Goal: Task Accomplishment & Management: Use online tool/utility

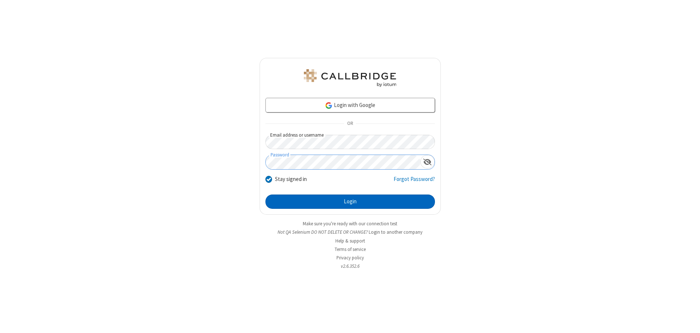
click at [350, 201] on button "Login" at bounding box center [351, 202] width 170 height 15
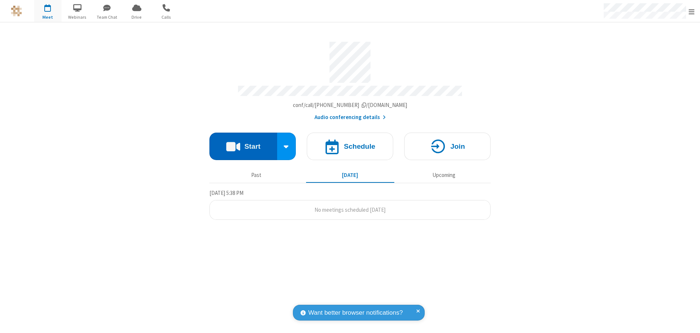
click at [243, 144] on button "Start" at bounding box center [244, 146] width 68 height 27
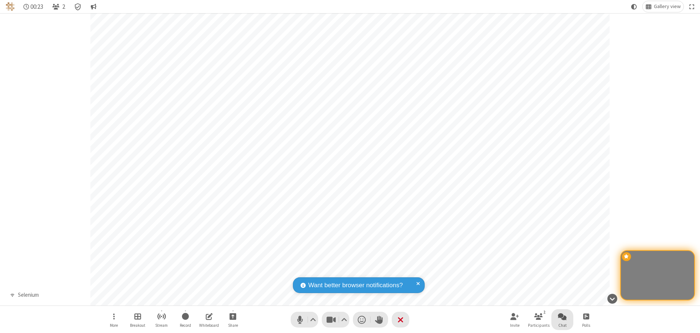
click at [563, 316] on span "Open chat" at bounding box center [562, 316] width 9 height 9
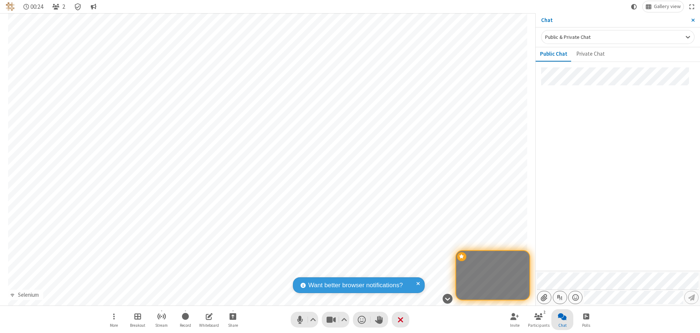
type input "C:\fakepath\doc_test.docx"
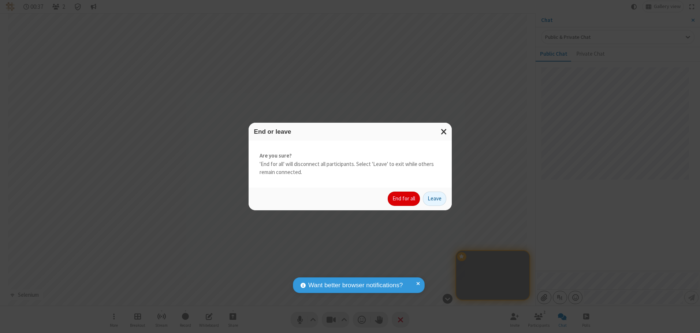
click at [404, 199] on button "End for all" at bounding box center [404, 199] width 32 height 15
